Goal: Find specific page/section: Find specific page/section

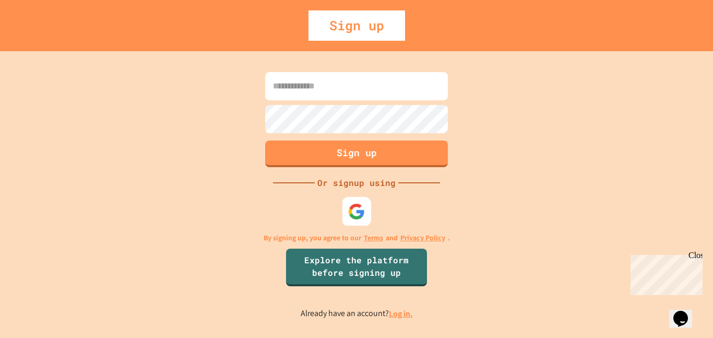
click at [358, 217] on img at bounding box center [356, 211] width 17 height 17
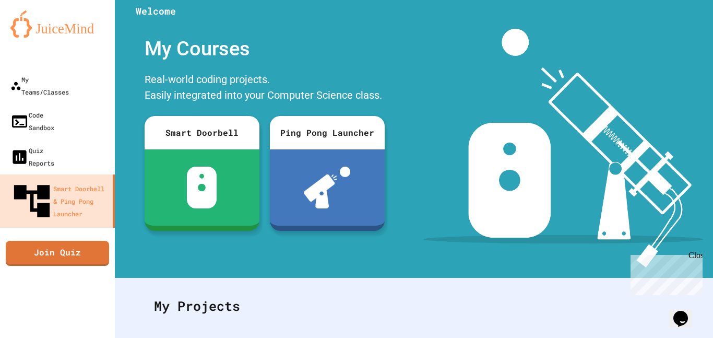
scroll to position [7, 0]
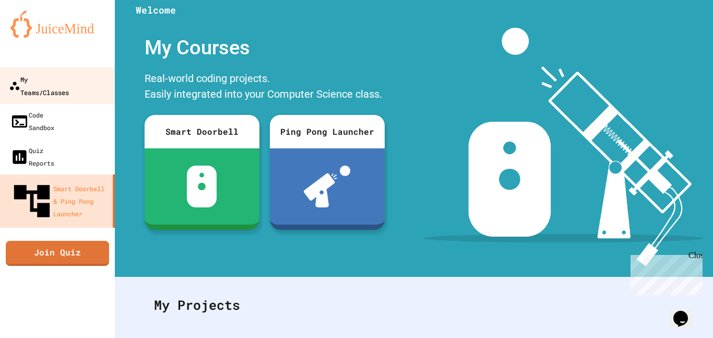
click at [69, 84] on div "My Teams/Classes" at bounding box center [39, 86] width 60 height 26
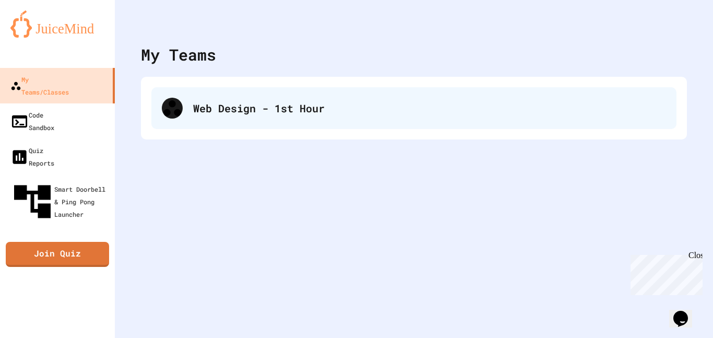
click at [322, 127] on div "Web Design - 1st Hour" at bounding box center [413, 108] width 525 height 42
